Goal: Task Accomplishment & Management: Manage account settings

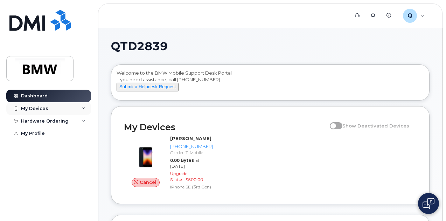
click at [24, 113] on div "My Devices" at bounding box center [48, 108] width 85 height 13
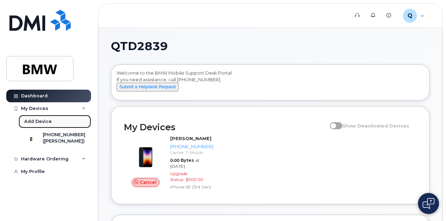
click at [44, 123] on div "Add Device" at bounding box center [38, 121] width 28 height 6
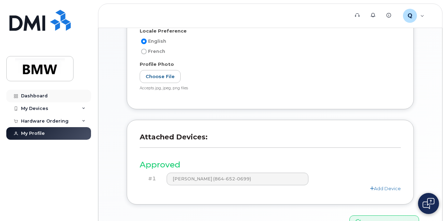
scroll to position [89, 0]
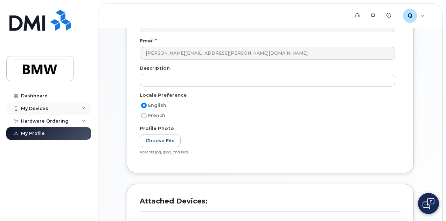
click at [43, 109] on div "My Devices" at bounding box center [34, 109] width 27 height 6
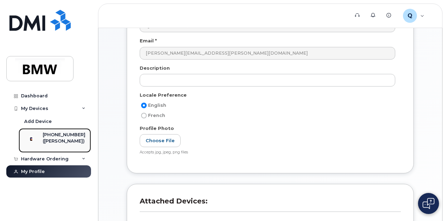
click at [59, 134] on div "[PHONE_NUMBER]" at bounding box center [64, 135] width 43 height 6
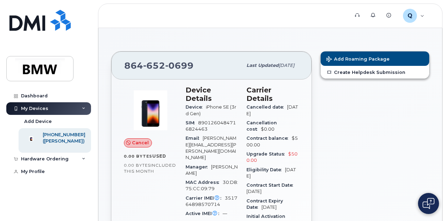
click at [132, 142] on span "Cancel" at bounding box center [140, 142] width 17 height 7
click at [126, 142] on icon at bounding box center [128, 143] width 5 height 5
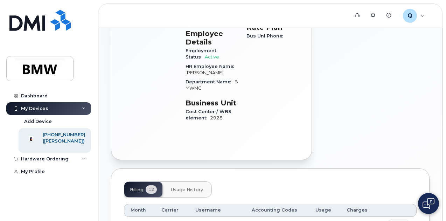
scroll to position [385, 0]
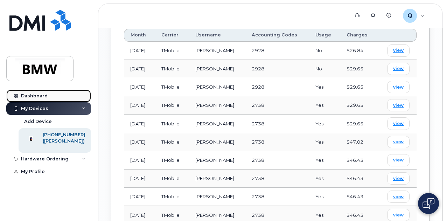
click at [19, 95] on div at bounding box center [16, 96] width 8 height 6
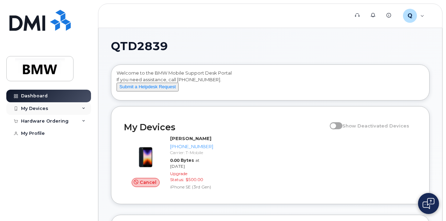
click at [39, 110] on div "My Devices" at bounding box center [34, 109] width 27 height 6
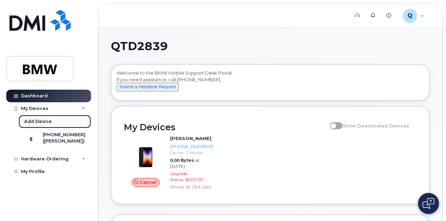
click at [60, 119] on link "Add Device" at bounding box center [55, 121] width 73 height 13
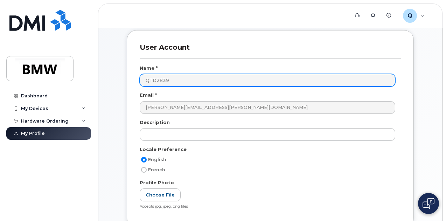
scroll to position [140, 0]
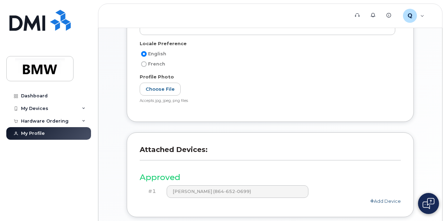
click at [387, 199] on link "Add Device" at bounding box center [385, 201] width 31 height 6
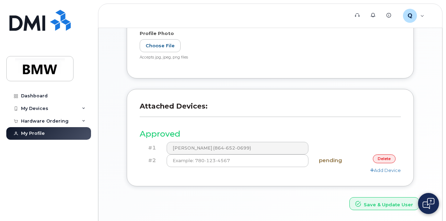
scroll to position [206, 0]
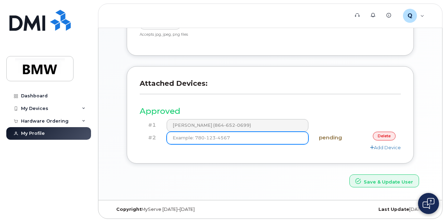
click at [243, 137] on input at bounding box center [238, 138] width 142 height 13
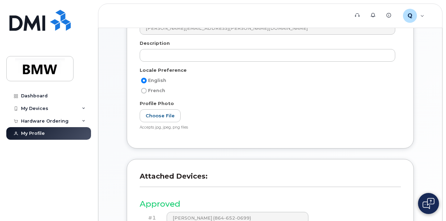
scroll to position [0, 0]
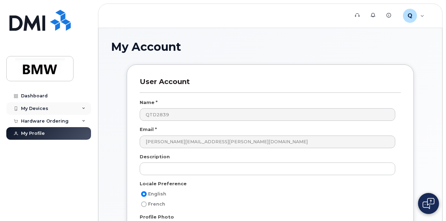
click at [46, 109] on div "My Devices" at bounding box center [34, 109] width 27 height 6
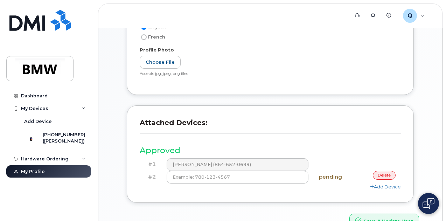
scroll to position [175, 0]
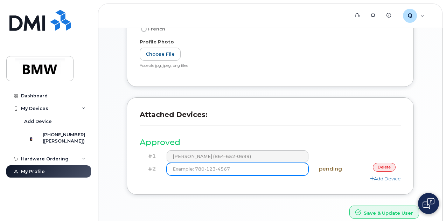
click at [248, 170] on input at bounding box center [238, 169] width 142 height 13
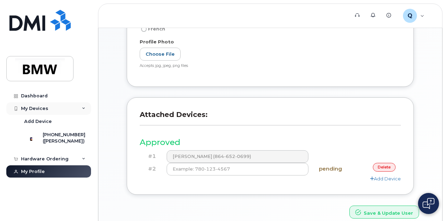
click at [42, 108] on div "My Devices" at bounding box center [34, 109] width 27 height 6
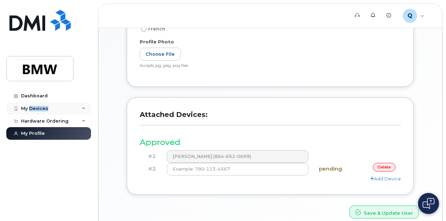
click at [42, 108] on div "My Devices" at bounding box center [34, 109] width 27 height 6
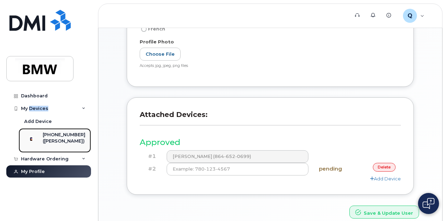
click at [61, 144] on div "([PERSON_NAME])" at bounding box center [64, 141] width 43 height 6
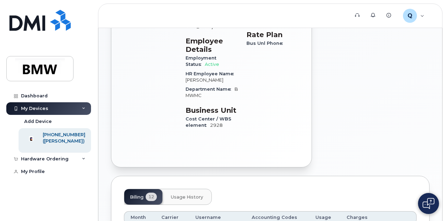
scroll to position [105, 0]
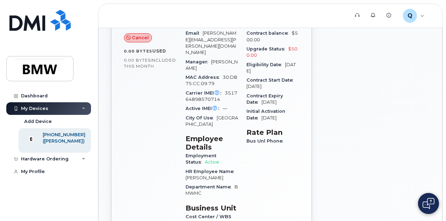
click at [130, 40] on span at bounding box center [128, 38] width 6 height 6
click at [133, 37] on span "Cancel" at bounding box center [140, 37] width 17 height 7
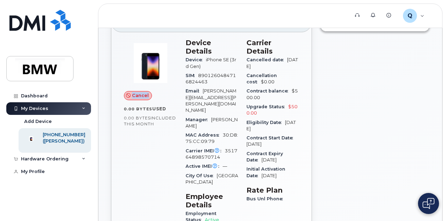
scroll to position [0, 0]
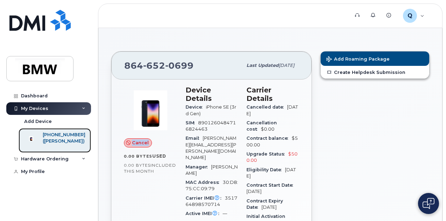
drag, startPoint x: 60, startPoint y: 151, endPoint x: 46, endPoint y: 131, distance: 24.9
click at [49, 141] on div "([PERSON_NAME])" at bounding box center [64, 141] width 43 height 6
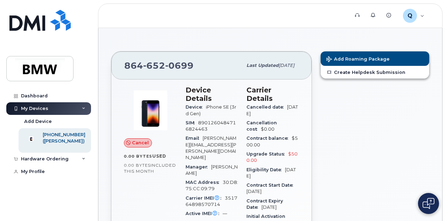
click at [60, 111] on div "My Devices" at bounding box center [48, 108] width 85 height 13
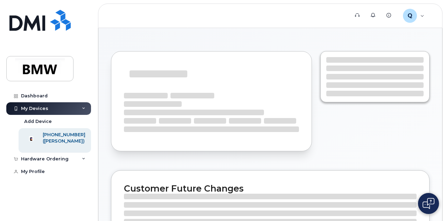
click at [60, 111] on div "My Devices" at bounding box center [48, 108] width 85 height 13
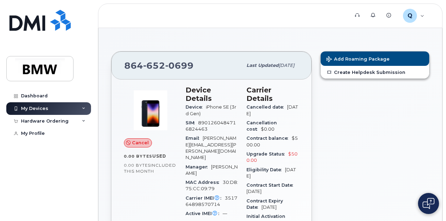
click at [84, 110] on div "My Devices" at bounding box center [48, 108] width 85 height 13
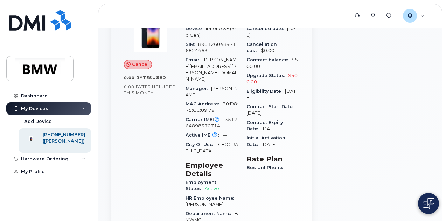
scroll to position [26, 0]
